Goal: Task Accomplishment & Management: Use online tool/utility

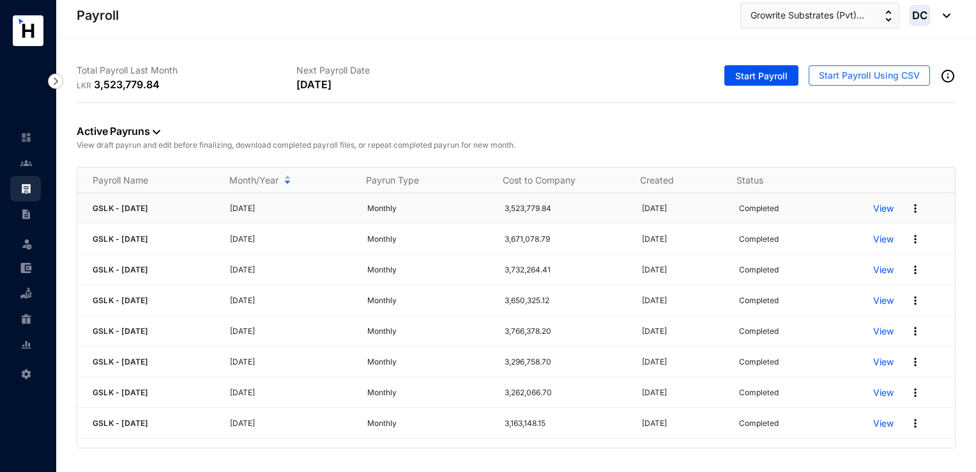
click at [909, 204] on img at bounding box center [915, 208] width 13 height 13
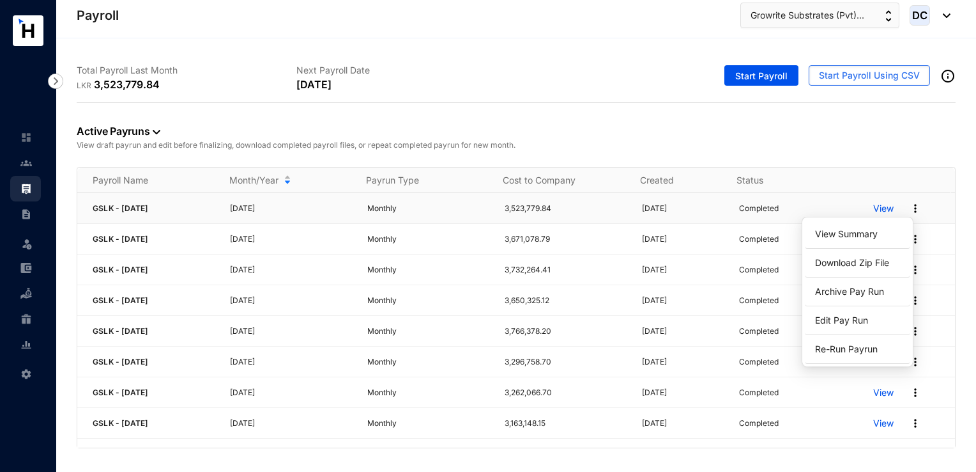
click at [874, 209] on p "View" at bounding box center [884, 208] width 20 height 13
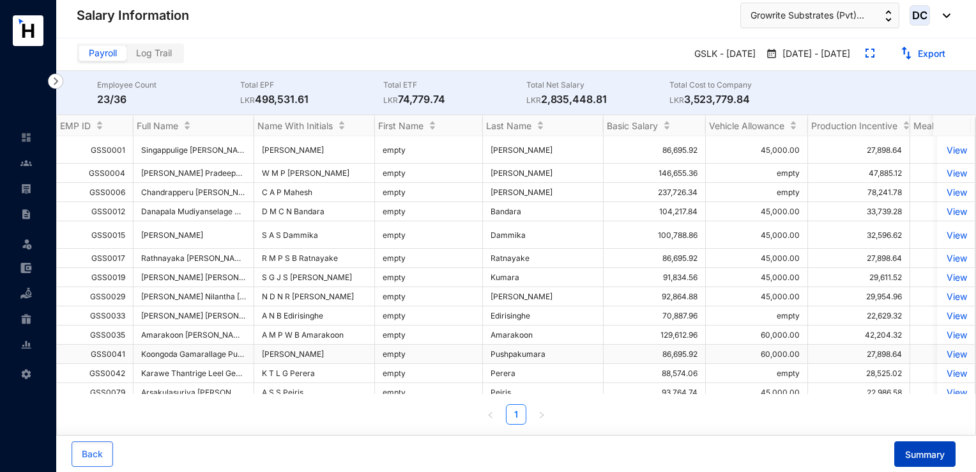
click at [938, 459] on span "Summary" at bounding box center [926, 454] width 40 height 13
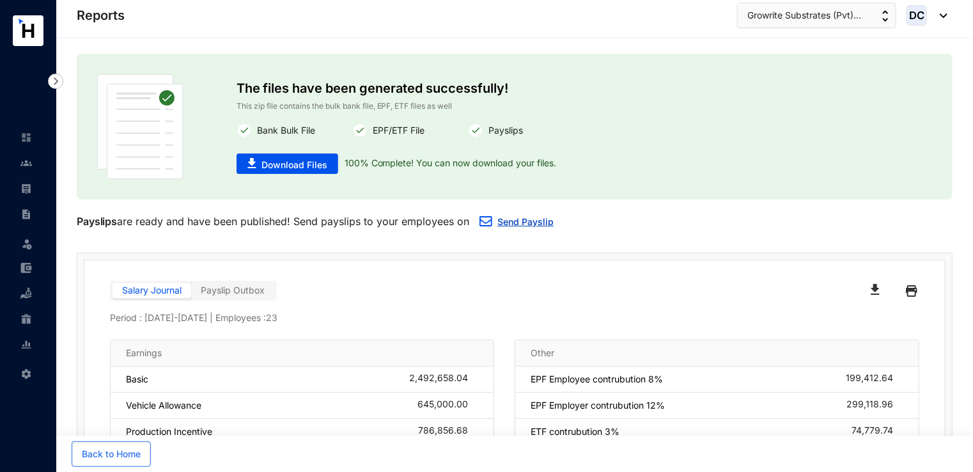
click at [525, 220] on link "Send Payslip" at bounding box center [525, 221] width 56 height 11
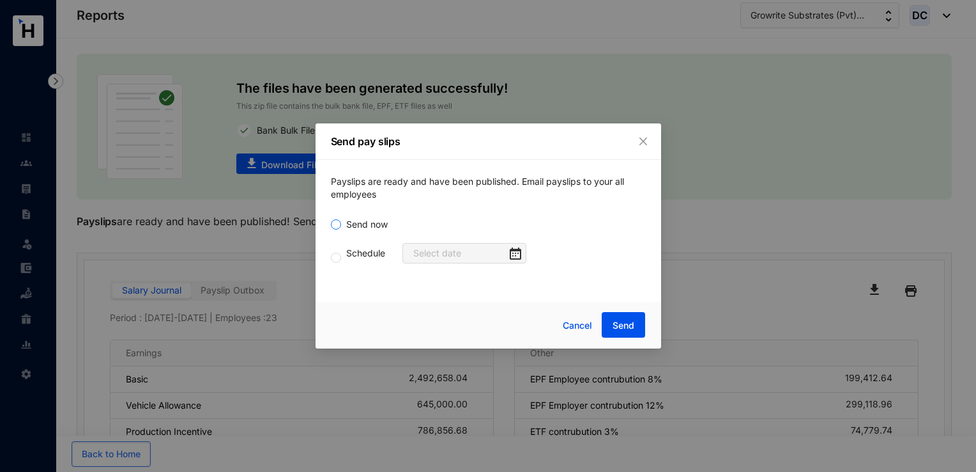
click at [345, 221] on span "Send now" at bounding box center [367, 224] width 52 height 14
click at [341, 221] on input "Send now" at bounding box center [336, 224] width 10 height 10
radio input "true"
click at [611, 325] on button "Send" at bounding box center [623, 325] width 43 height 26
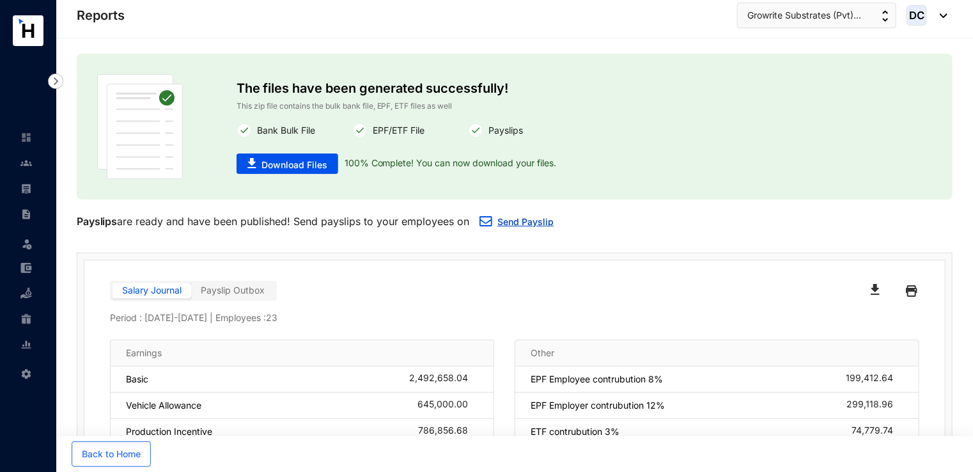
click at [489, 220] on img "button" at bounding box center [485, 221] width 13 height 10
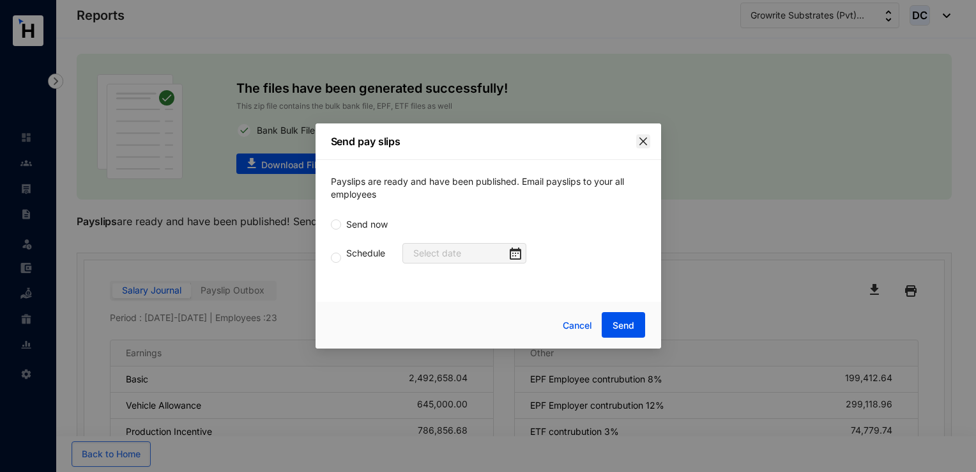
click at [647, 144] on icon "close" at bounding box center [643, 141] width 10 height 10
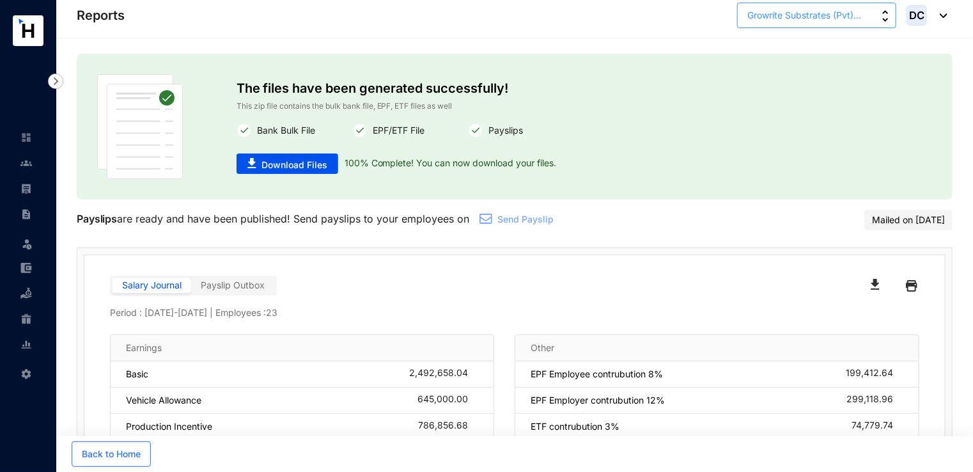
click at [858, 22] on button "Growrite Substrates (Pvt)..." at bounding box center [816, 16] width 159 height 26
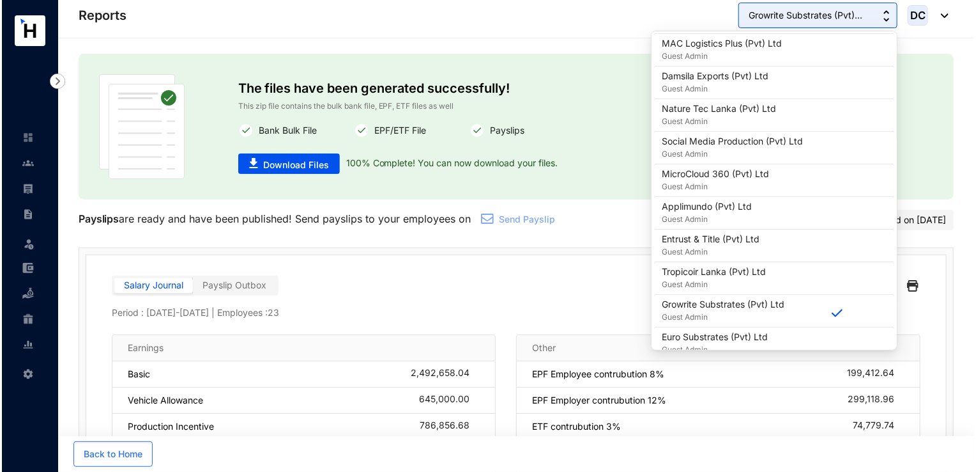
scroll to position [447, 0]
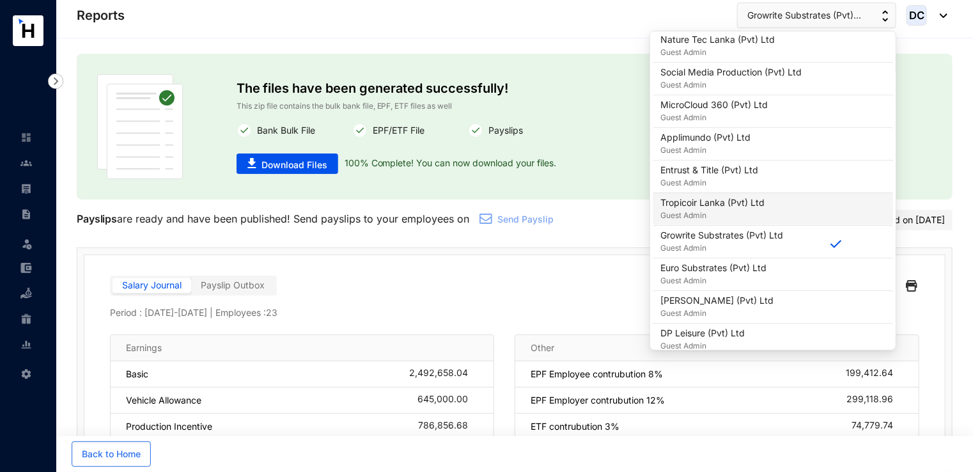
click at [739, 211] on p "Guest Admin" at bounding box center [712, 215] width 104 height 13
